Goal: Information Seeking & Learning: Learn about a topic

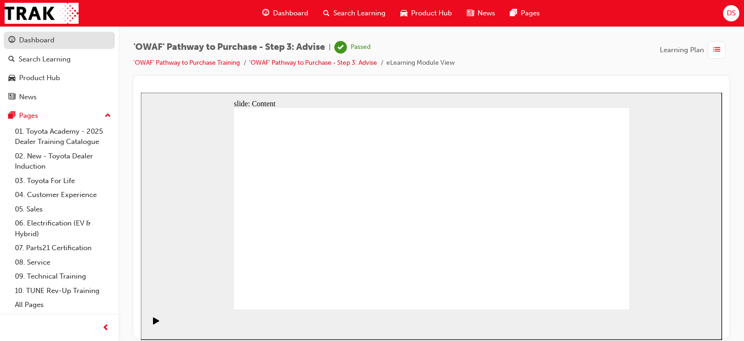
click at [62, 42] on div "Dashboard" at bounding box center [59, 40] width 102 height 12
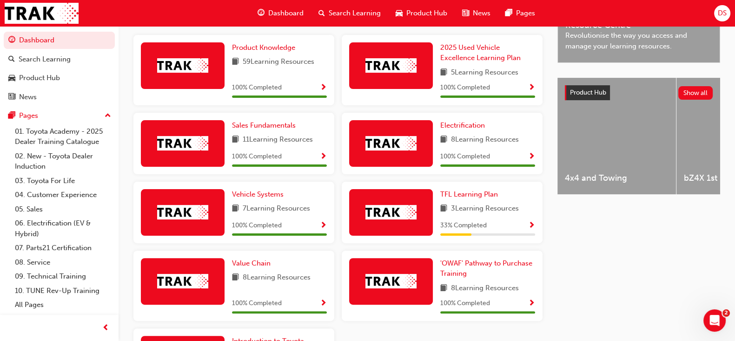
scroll to position [315, 0]
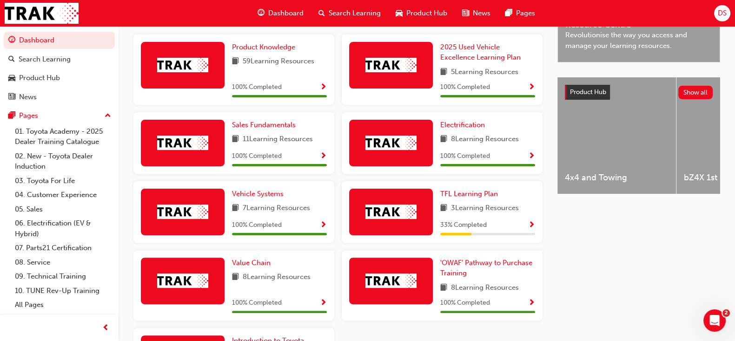
click at [321, 225] on span "Show Progress" at bounding box center [323, 225] width 7 height 8
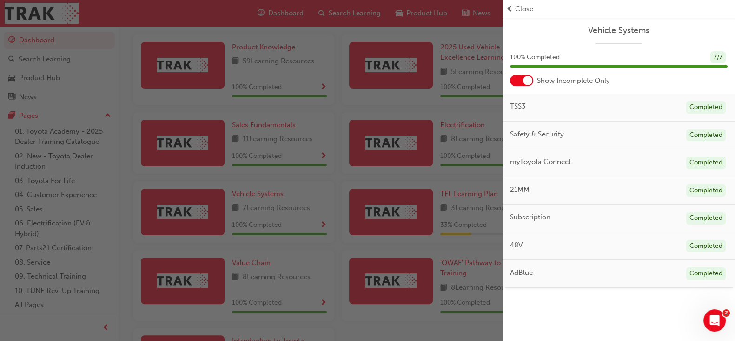
click at [423, 145] on div "button" at bounding box center [251, 170] width 503 height 341
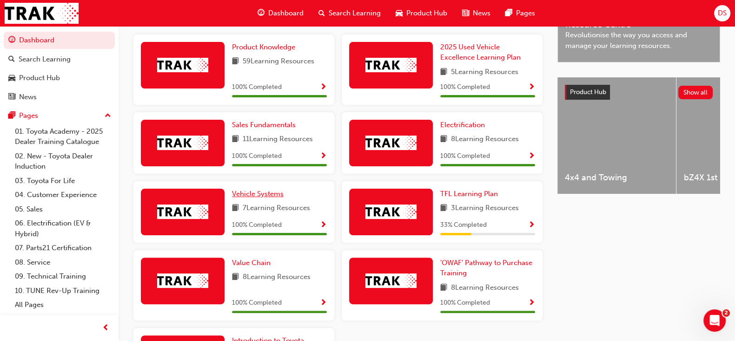
click at [261, 192] on span "Vehicle Systems" at bounding box center [258, 193] width 52 height 8
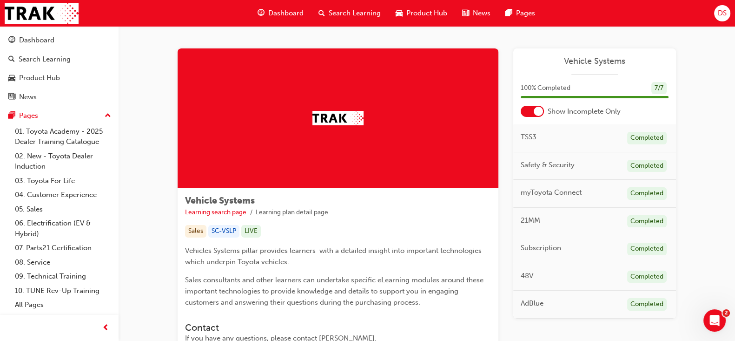
click at [534, 108] on div at bounding box center [538, 111] width 9 height 9
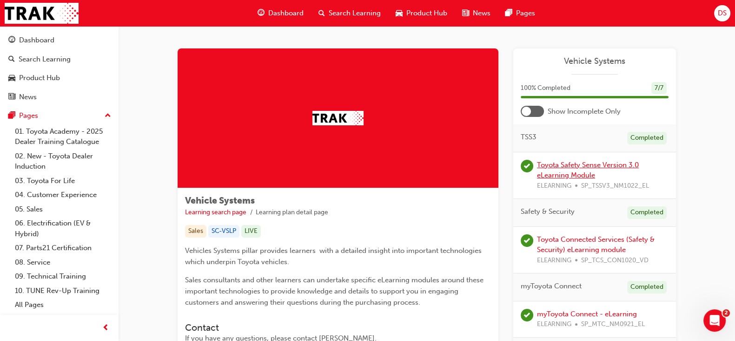
click at [584, 176] on link "Toyota Safety Sense Version 3.0 eLearning Module" at bounding box center [588, 169] width 102 height 19
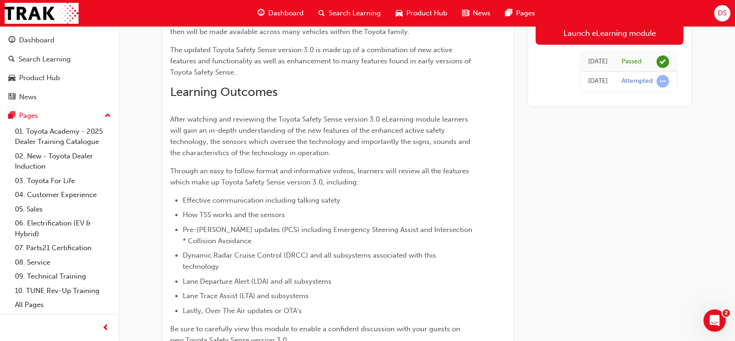
scroll to position [123, 0]
click at [594, 40] on link "Launch eLearning module" at bounding box center [610, 32] width 148 height 23
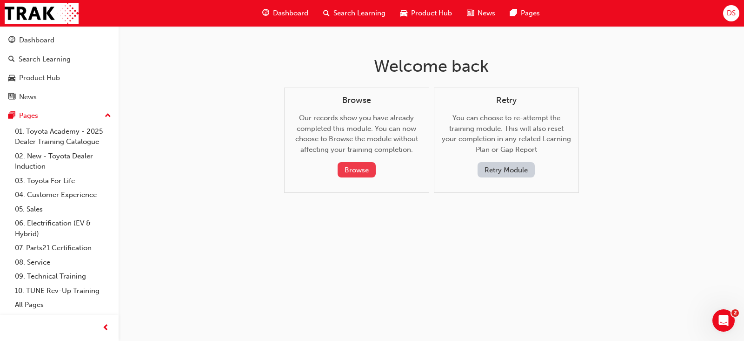
click at [363, 165] on button "Browse" at bounding box center [357, 169] width 38 height 15
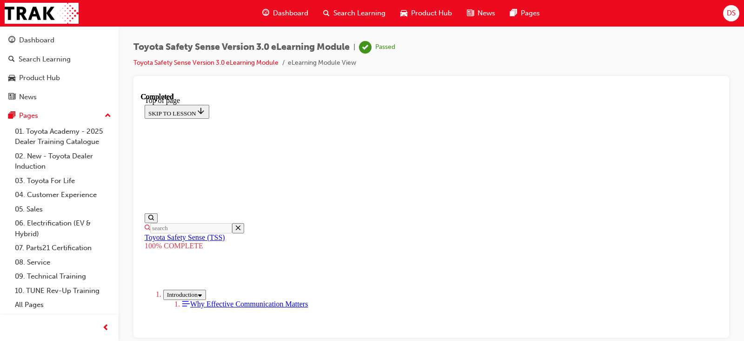
scroll to position [126, 0]
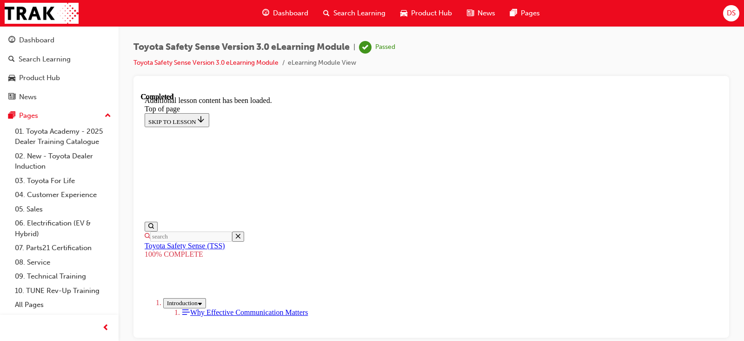
scroll to position [1051, 0]
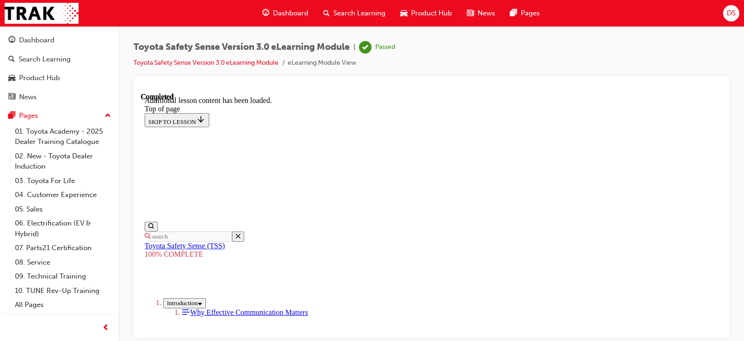
scroll to position [273, 0]
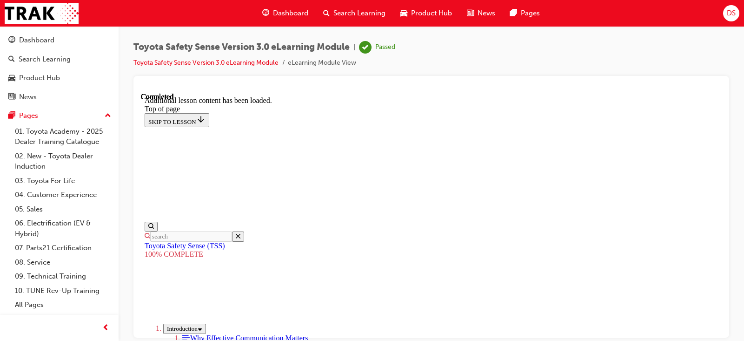
scroll to position [65, 0]
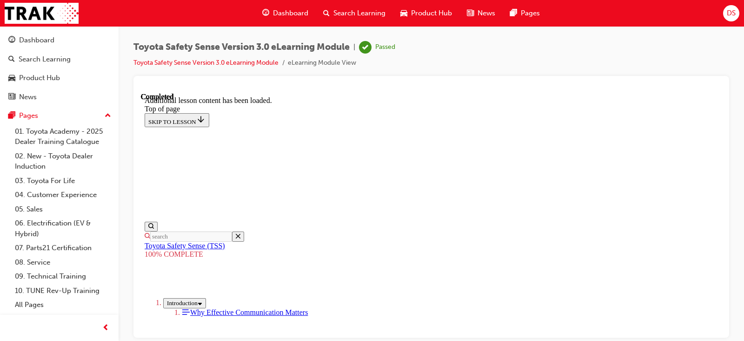
scroll to position [152, 0]
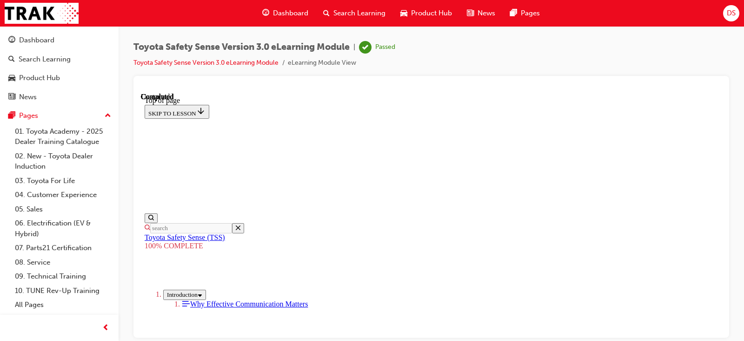
scroll to position [114, 0]
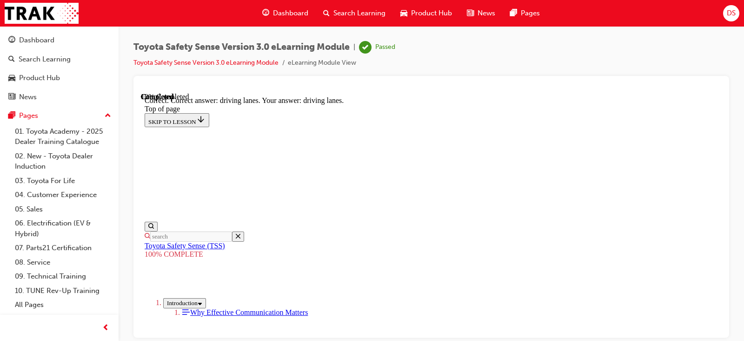
scroll to position [323, 0]
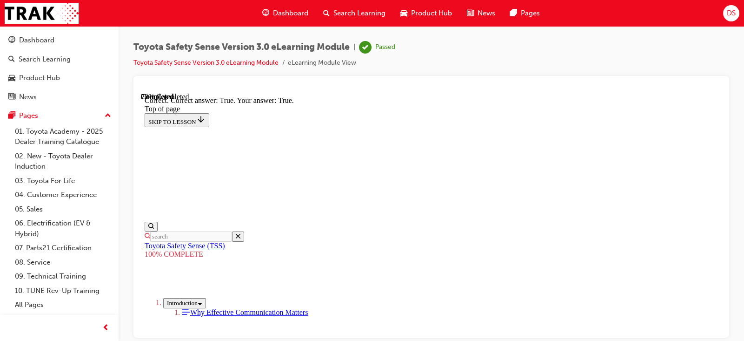
scroll to position [232, 0]
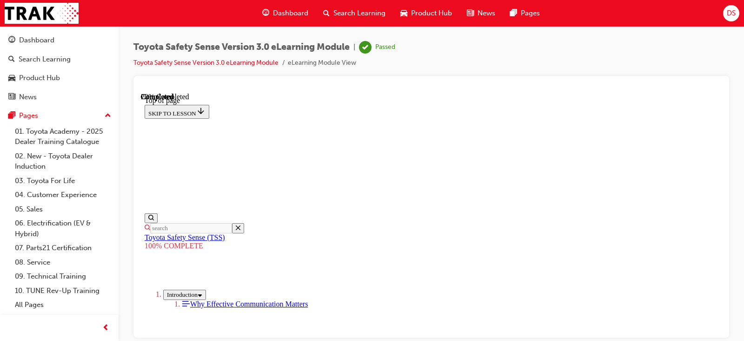
scroll to position [263, 0]
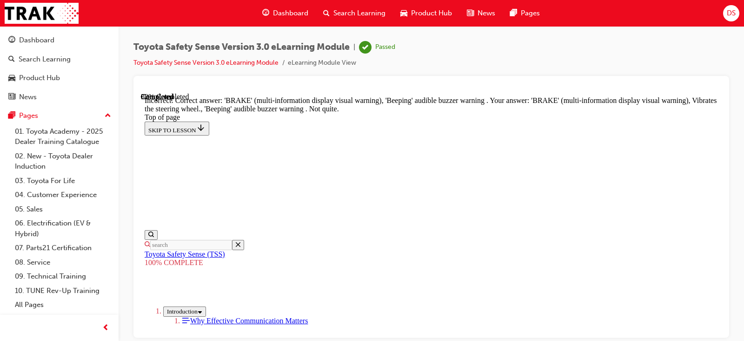
scroll to position [372, 0]
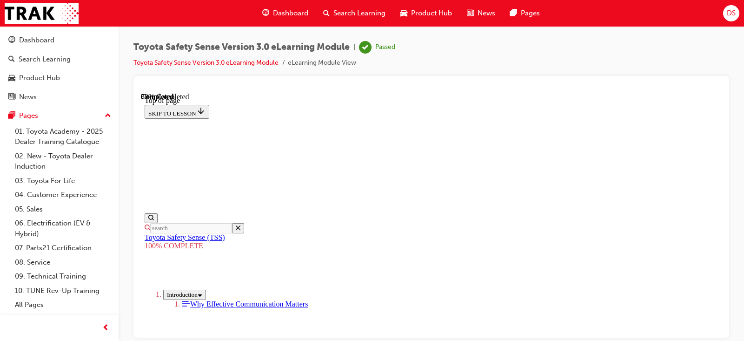
scroll to position [309, 0]
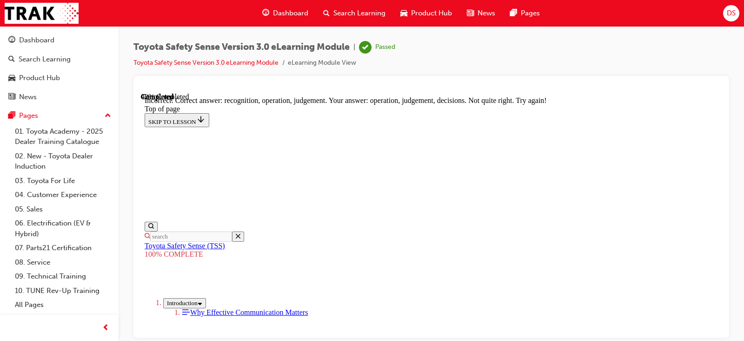
scroll to position [467, 0]
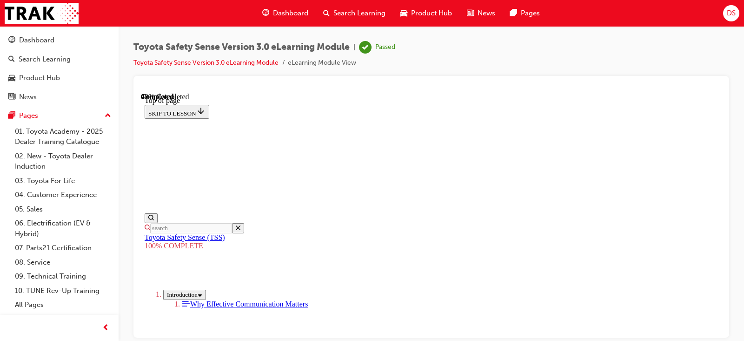
scroll to position [194, 0]
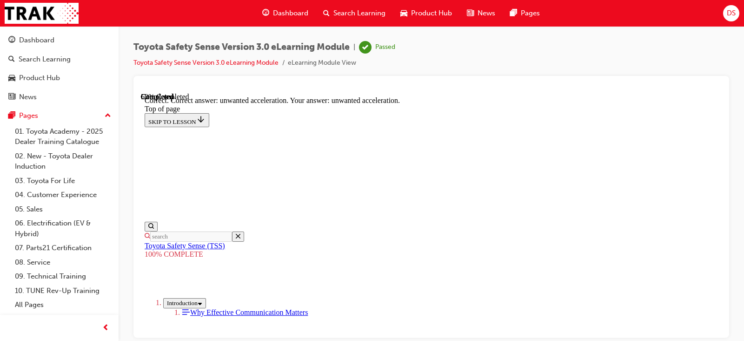
scroll to position [338, 0]
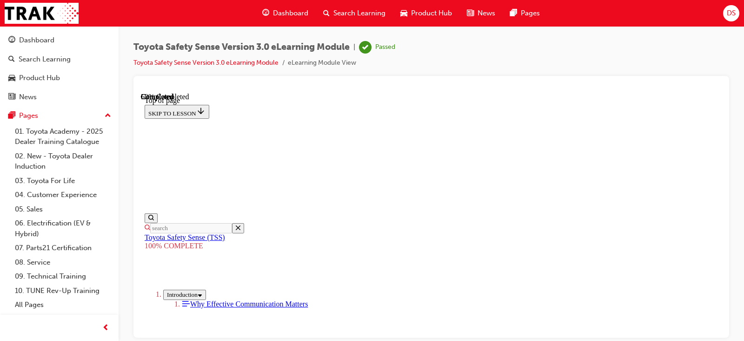
scroll to position [188, 0]
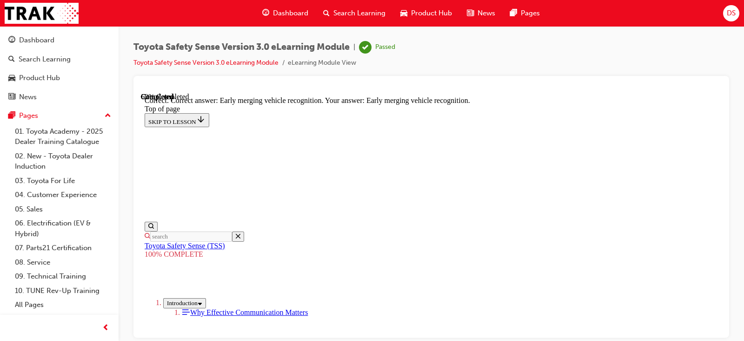
scroll to position [304, 0]
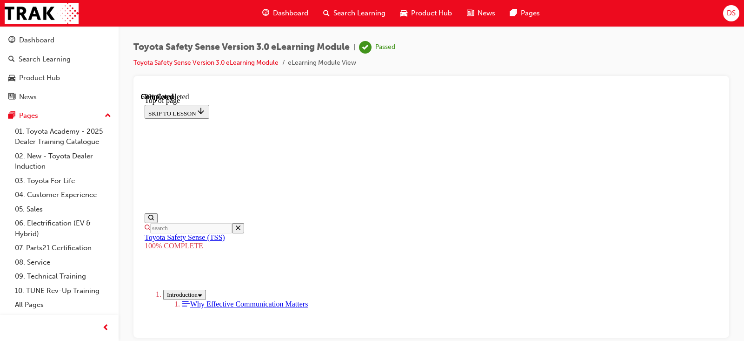
scroll to position [127, 0]
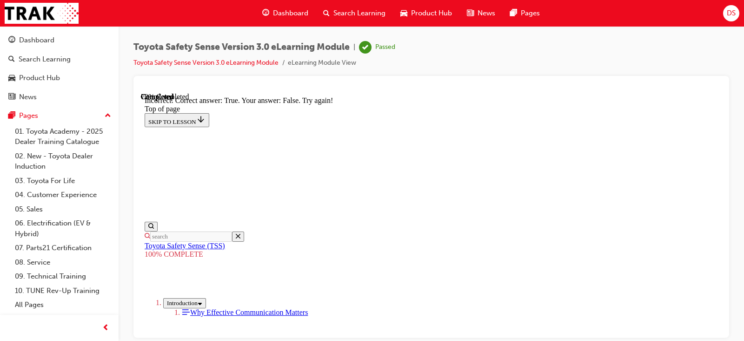
scroll to position [263, 0]
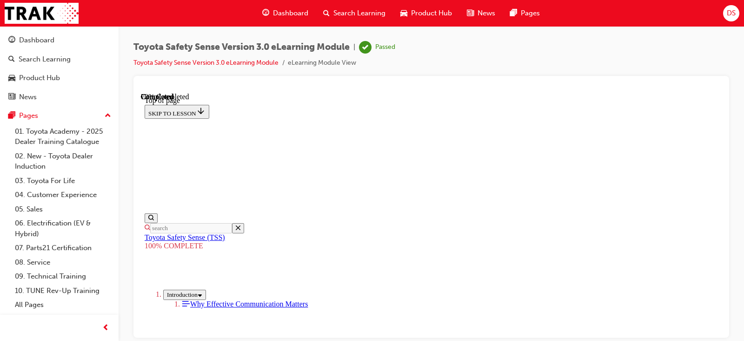
scroll to position [120, 0]
